Goal: Task Accomplishment & Management: Manage account settings

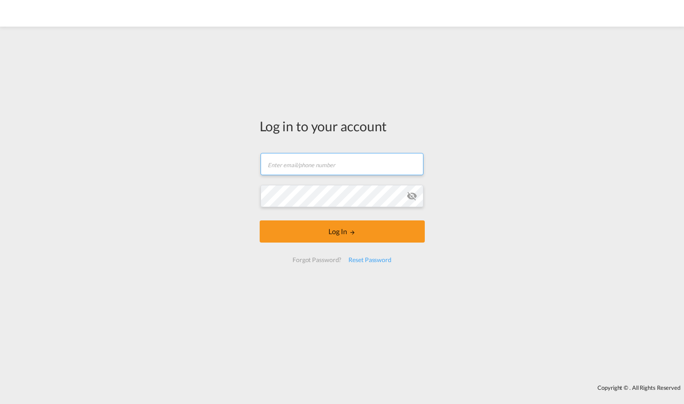
click at [352, 169] on input "text" at bounding box center [341, 164] width 163 height 22
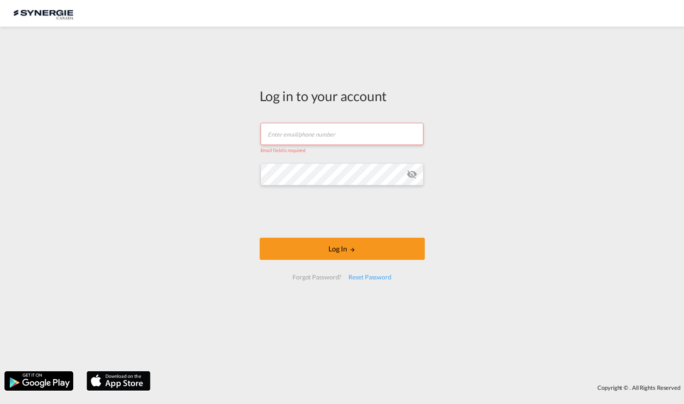
type input "[PERSON_NAME][EMAIL_ADDRESS][DOMAIN_NAME]"
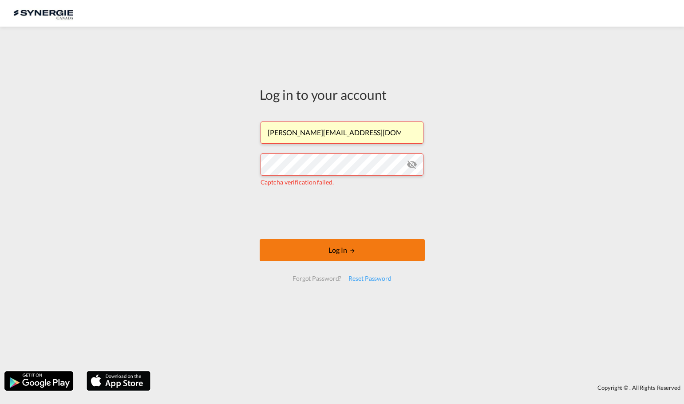
click at [332, 252] on button "Log In" at bounding box center [342, 250] width 165 height 22
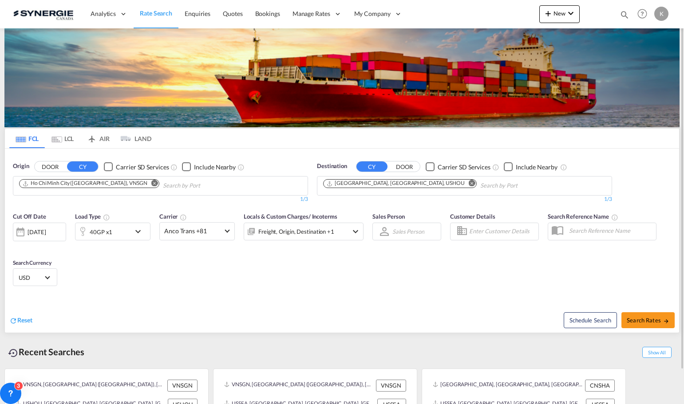
click at [54, 146] on md-tab-item "LCL" at bounding box center [63, 139] width 36 height 20
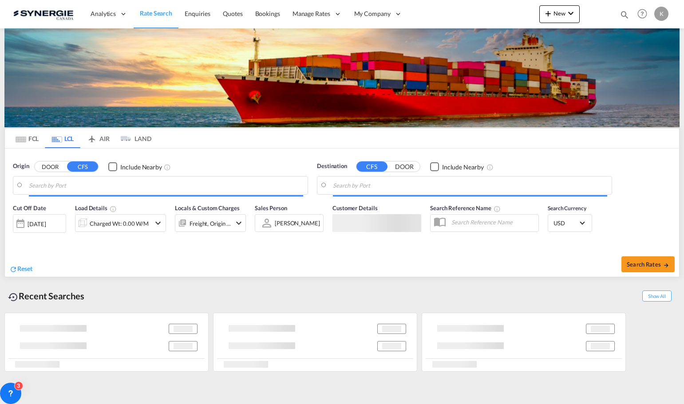
type input "[GEOGRAPHIC_DATA], TWKHH"
type input "[GEOGRAPHIC_DATA], [GEOGRAPHIC_DATA], CAMTR"
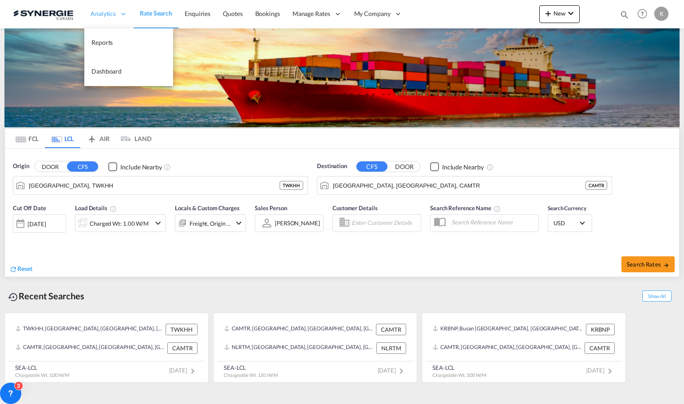
click at [101, 6] on div "Analytics" at bounding box center [108, 14] width 49 height 29
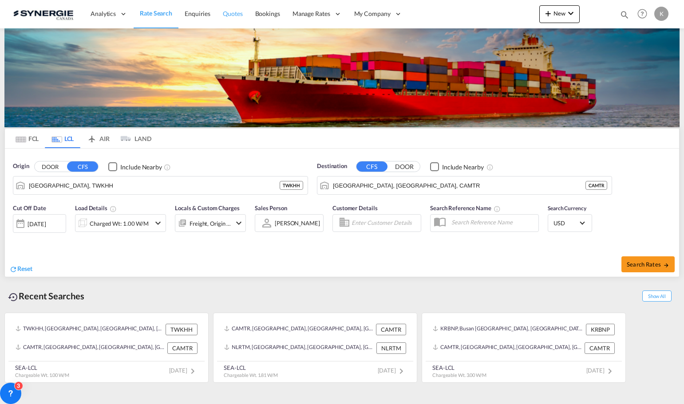
click at [245, 16] on link "Quotes" at bounding box center [233, 14] width 32 height 29
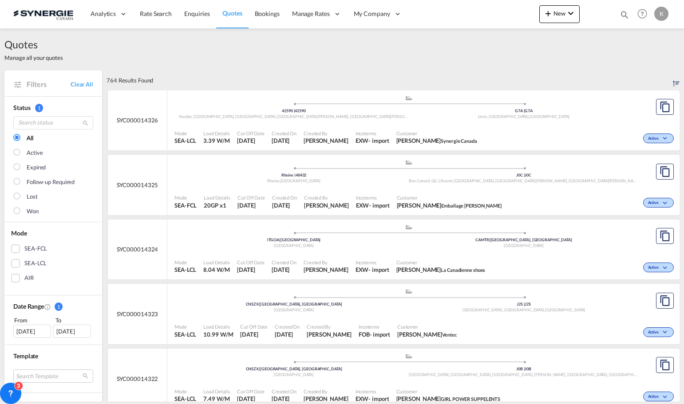
click at [308, 126] on div "Mode SEA-LCL Load Details 3.39 W/M Cut Off Date [DATE] Created On [DATE] Create…" at bounding box center [423, 137] width 512 height 27
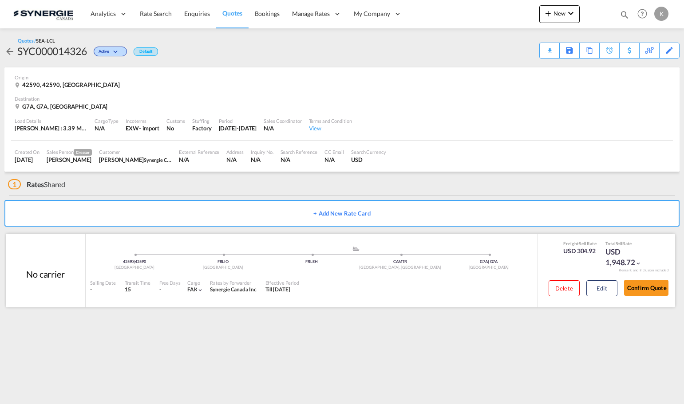
click at [229, 284] on div "Rates by Forwarder" at bounding box center [233, 283] width 46 height 7
click at [613, 243] on div "Total Sell Rate" at bounding box center [627, 244] width 44 height 6
click at [606, 253] on div "USD 1,948.72" at bounding box center [627, 257] width 44 height 21
click at [596, 250] on div "USD 304.92" at bounding box center [579, 251] width 33 height 9
click at [57, 279] on div "No carrier" at bounding box center [45, 274] width 39 height 12
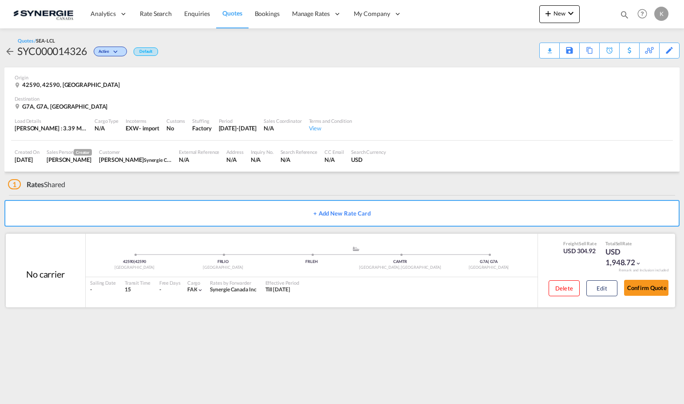
click at [218, 301] on div "42590 | 42590 France FRLIO Lyon .a{fill:#aaa8ad;} .a{fill:#aaa8ad;} FRLEH CAMTR…" at bounding box center [312, 271] width 452 height 74
click at [216, 284] on div "Rates by Forwarder" at bounding box center [233, 283] width 46 height 7
click at [217, 284] on div "Rates by Forwarder" at bounding box center [233, 283] width 46 height 7
click at [407, 339] on md-content "Analytics Reports Dashboard Rate Search Enquiries Quotes Bookings" at bounding box center [342, 202] width 684 height 404
click at [599, 289] on button "Edit" at bounding box center [601, 288] width 31 height 16
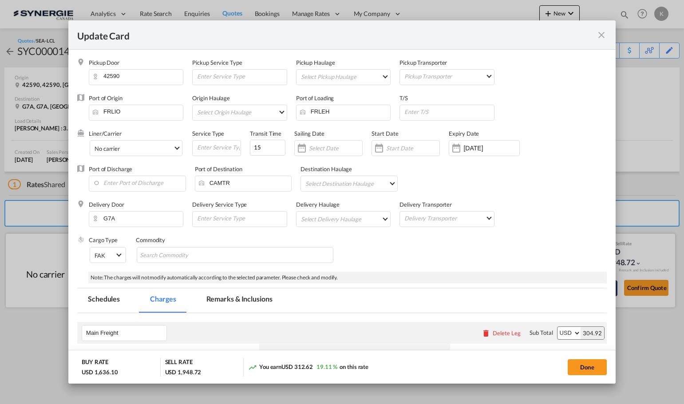
select select "per_w/m"
select select "per_shipment"
select select "per_cbm"
select select "per_shipment"
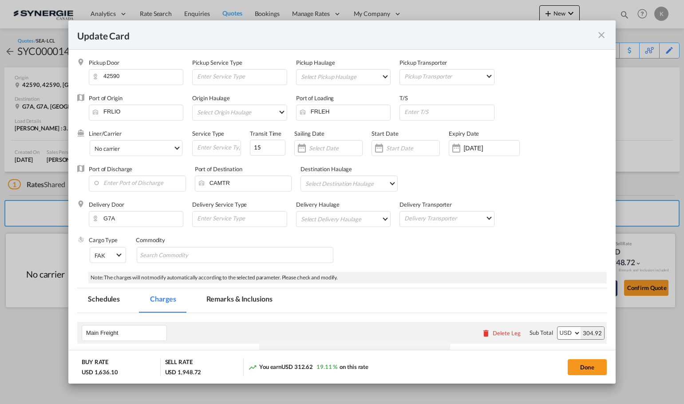
select select "per_shipment"
select select "per_bl"
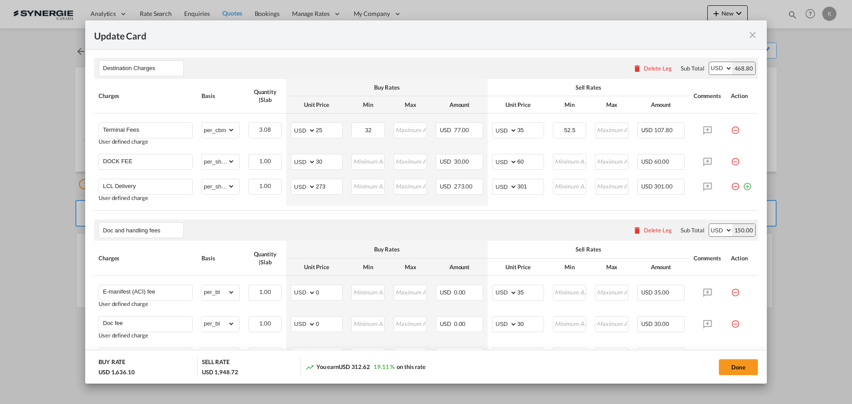
scroll to position [590, 0]
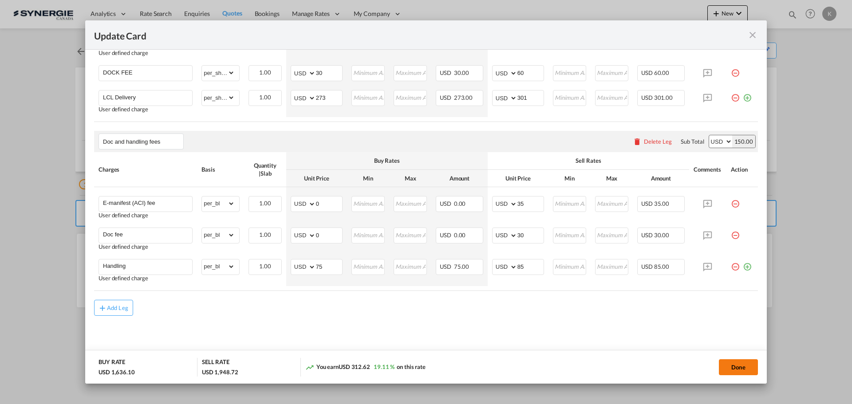
click at [683, 371] on button "Done" at bounding box center [738, 367] width 39 height 16
type input "13 Sep 2025"
